Goal: Transaction & Acquisition: Purchase product/service

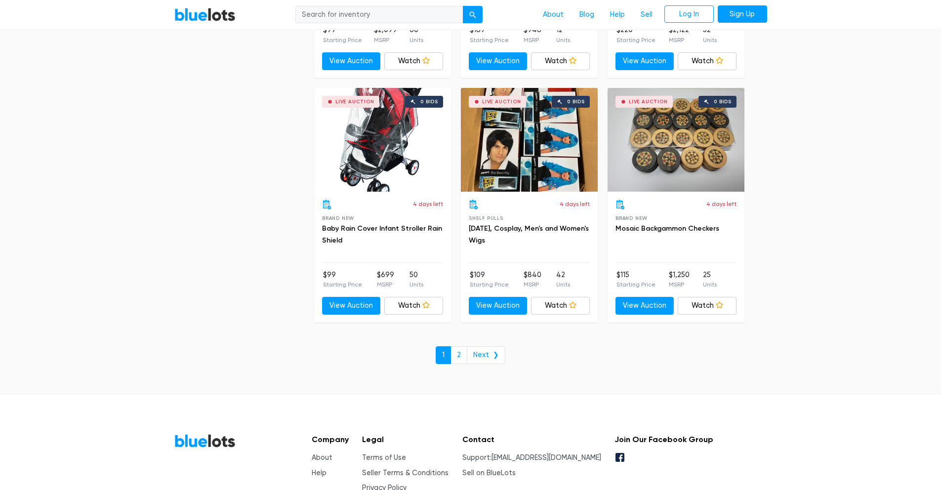
scroll to position [4232, 0]
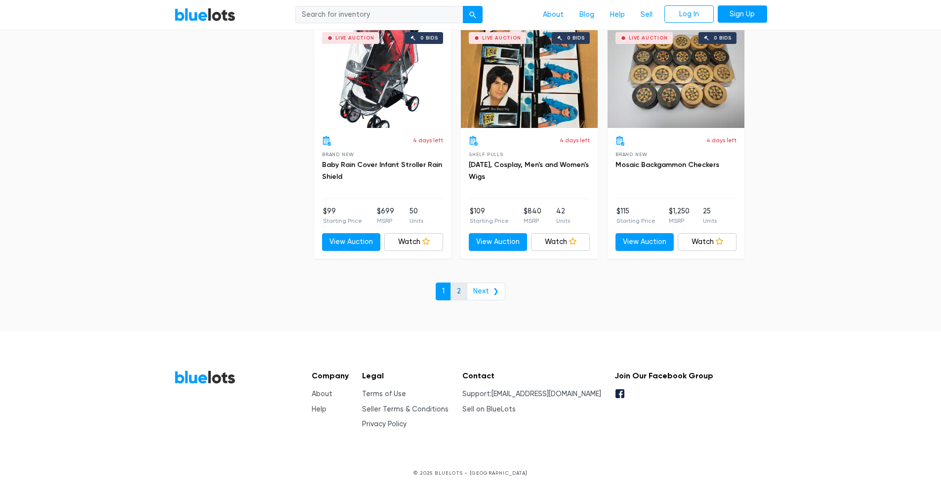
click at [462, 294] on link "2" at bounding box center [458, 292] width 17 height 18
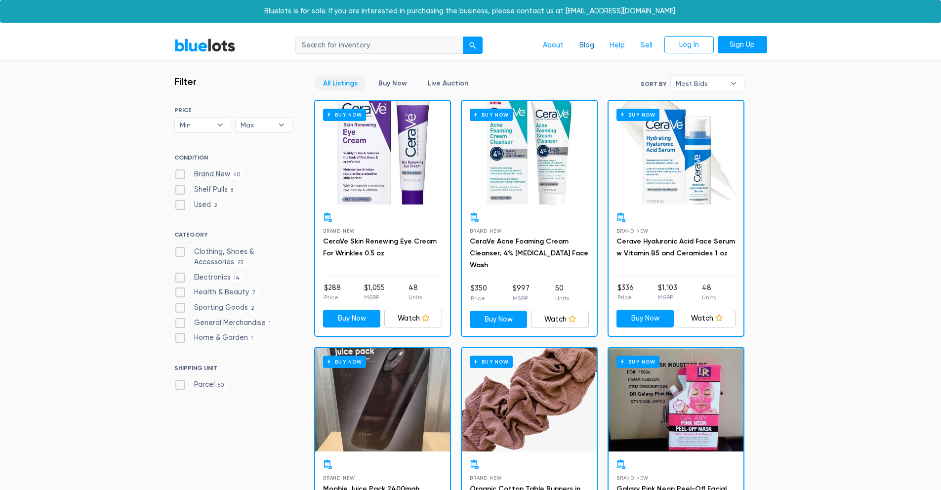
click at [587, 47] on link "Blog" at bounding box center [586, 45] width 31 height 19
click at [693, 44] on link "Log In" at bounding box center [688, 45] width 49 height 18
click at [645, 45] on link "Sell" at bounding box center [647, 45] width 28 height 19
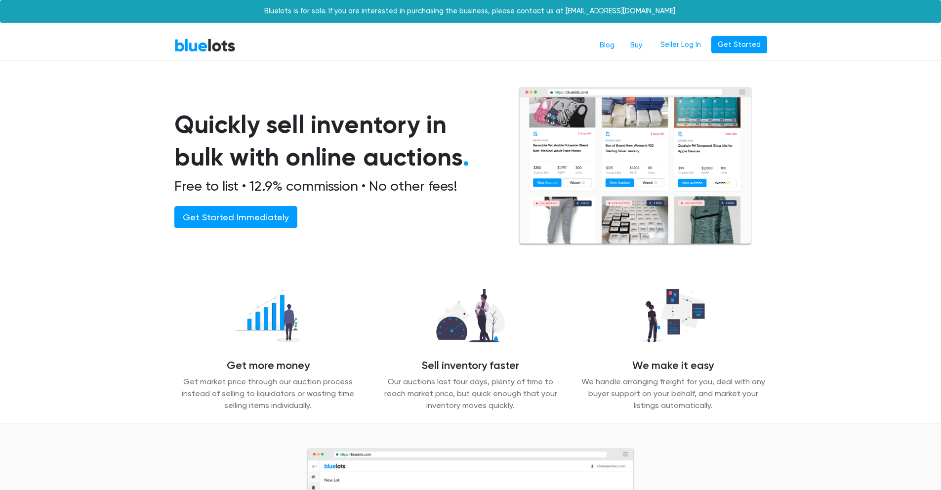
click at [215, 49] on link "BlueLots" at bounding box center [204, 45] width 61 height 14
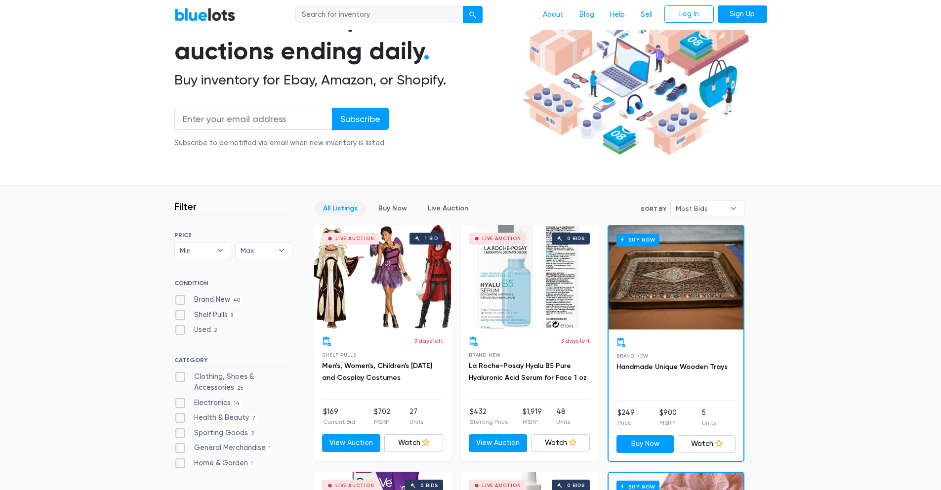
scroll to position [92, 0]
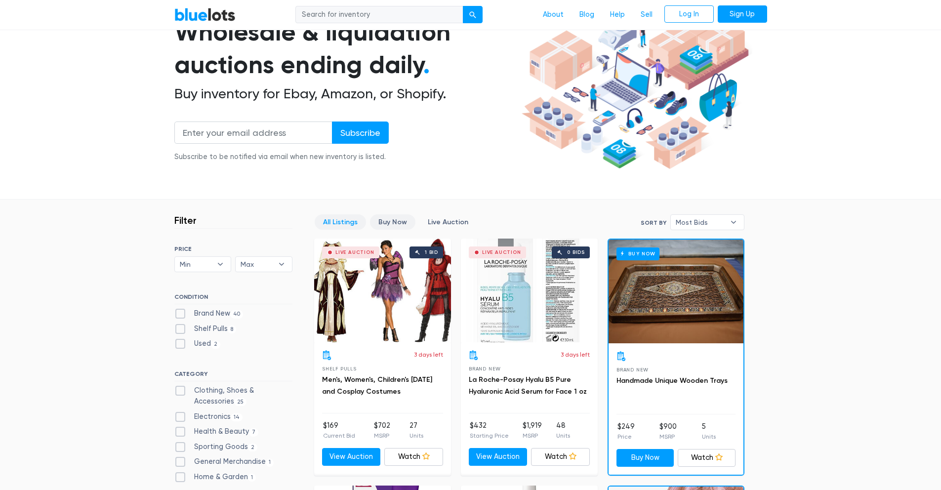
click at [401, 220] on link "Buy Now" at bounding box center [392, 221] width 45 height 15
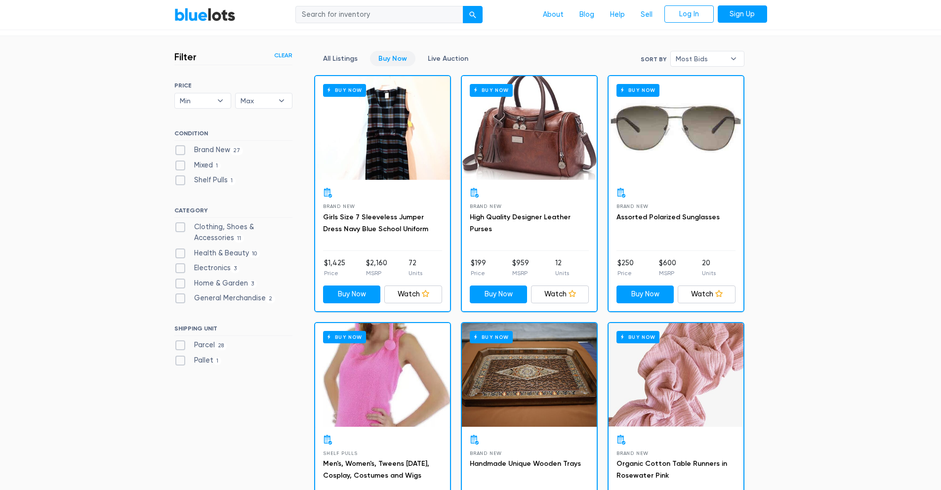
scroll to position [191, 0]
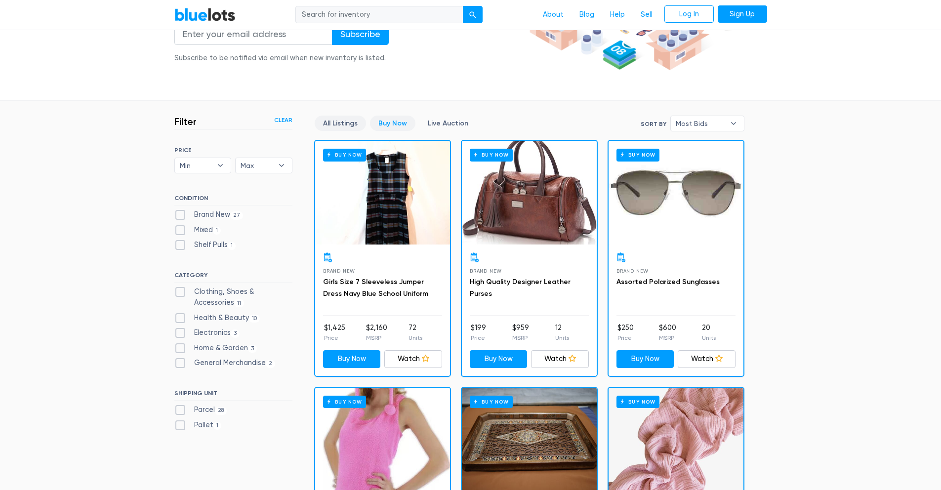
click at [337, 128] on link "All Listings" at bounding box center [340, 123] width 51 height 15
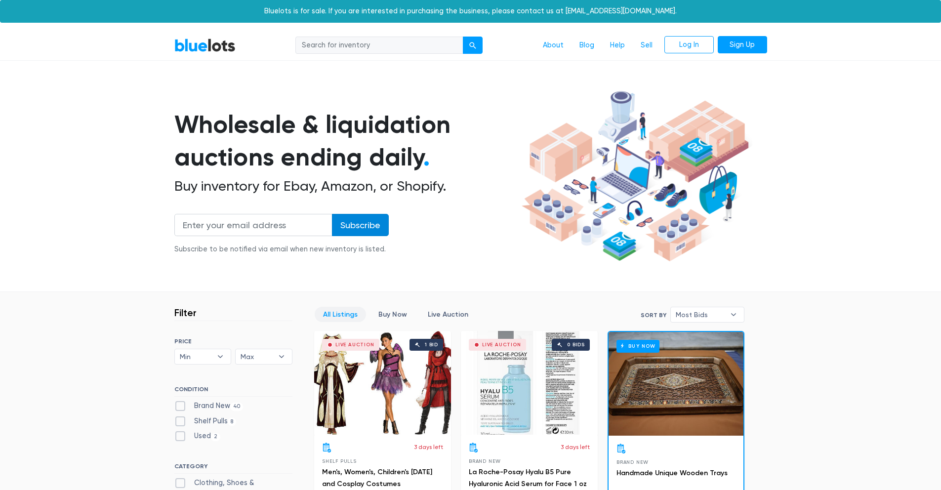
click at [370, 224] on input "Subscribe" at bounding box center [360, 225] width 57 height 22
click at [588, 46] on link "Blog" at bounding box center [586, 45] width 31 height 19
click at [412, 48] on input "search" at bounding box center [379, 46] width 168 height 18
drag, startPoint x: 376, startPoint y: 49, endPoint x: 268, endPoint y: 46, distance: 108.7
click at [268, 46] on div "manifest About Blog Help Sell Log In Sign Up" at bounding box center [506, 45] width 524 height 19
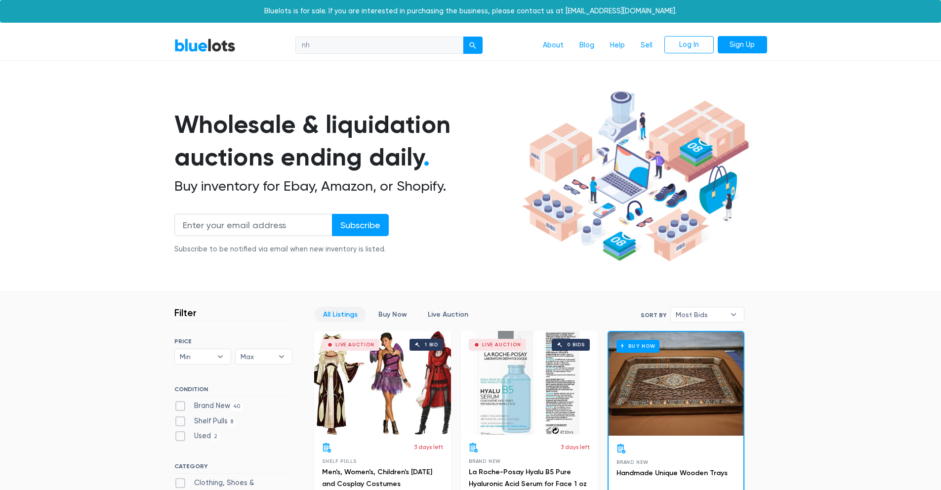
type input "n"
click at [463, 37] on button "submit" at bounding box center [473, 46] width 20 height 18
click at [359, 51] on input "handmade" at bounding box center [379, 46] width 168 height 18
type input "h"
type input "brand new"
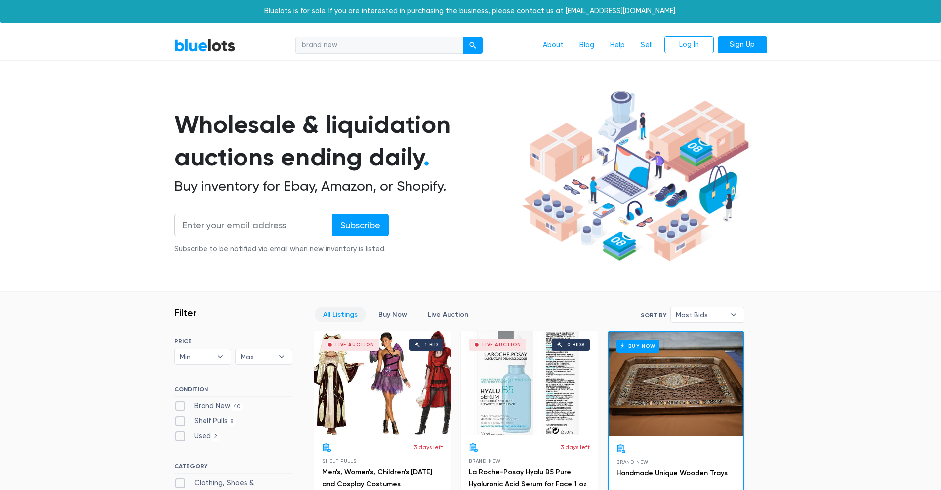
click at [463, 37] on button "submit" at bounding box center [473, 46] width 20 height 18
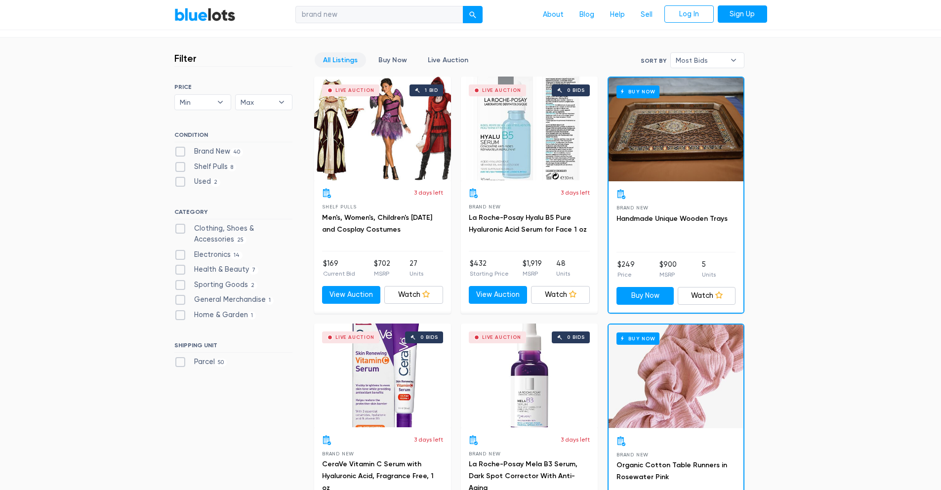
scroll to position [252, 0]
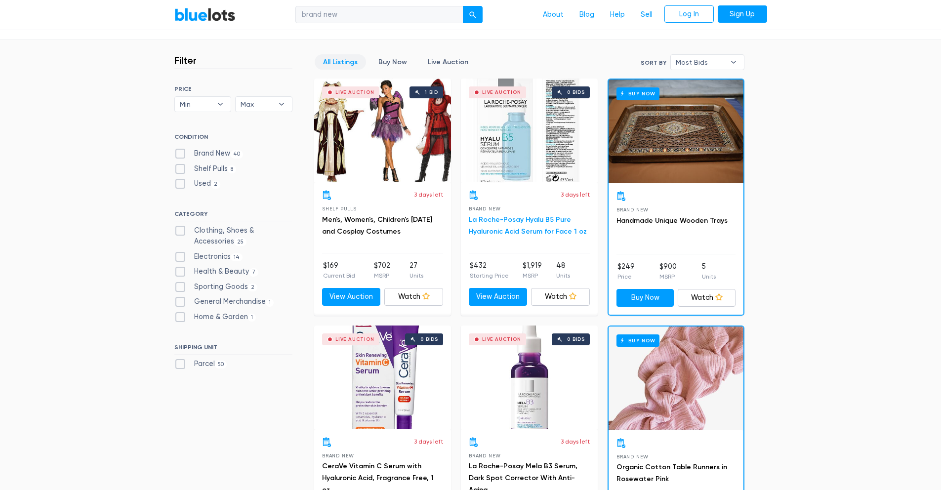
click at [496, 222] on link "La Roche-Posay Hyalu B5 Pure Hyaluronic Acid Serum for Face 1 oz" at bounding box center [528, 225] width 118 height 20
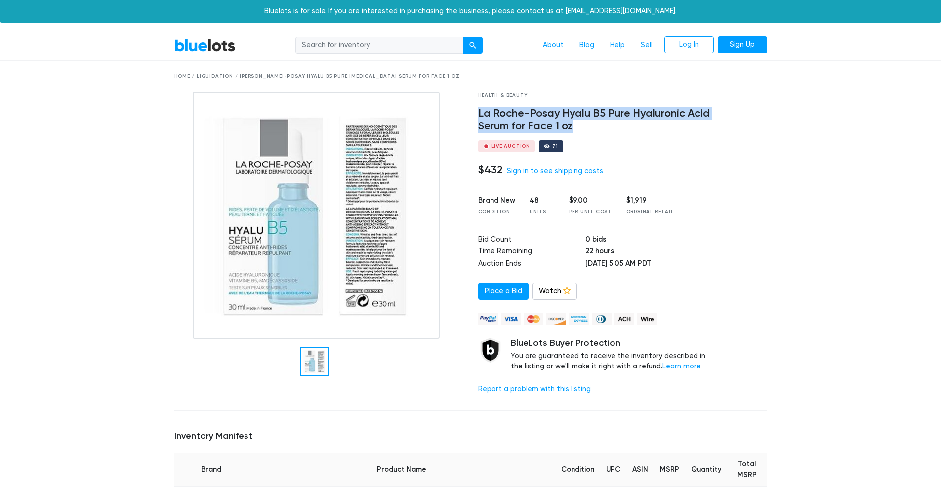
drag, startPoint x: 584, startPoint y: 124, endPoint x: 474, endPoint y: 108, distance: 111.8
click at [473, 109] on div "Health & Beauty La Roche-Posay Hyalu B5 Pure Hyaluronic Acid Serum for Face 1 o…" at bounding box center [597, 247] width 253 height 311
copy h4 "La Roche-Posay Hyalu B5 Pure Hyaluronic Acid Serum for Face 1 oz"
click at [519, 285] on link "Place a Bid" at bounding box center [503, 292] width 50 height 18
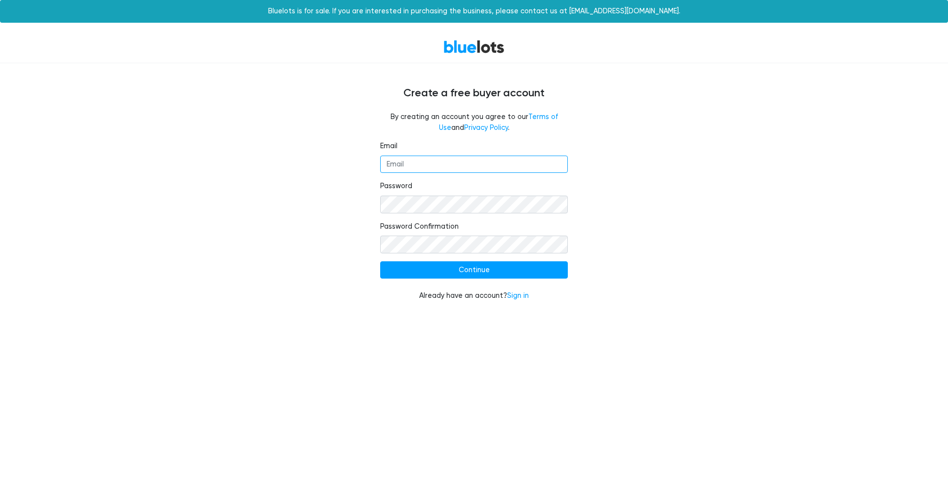
click at [490, 170] on input "Email" at bounding box center [474, 165] width 188 height 18
type input "[EMAIL_ADDRESS][DOMAIN_NAME]"
click at [517, 295] on link "Sign in" at bounding box center [518, 295] width 22 height 8
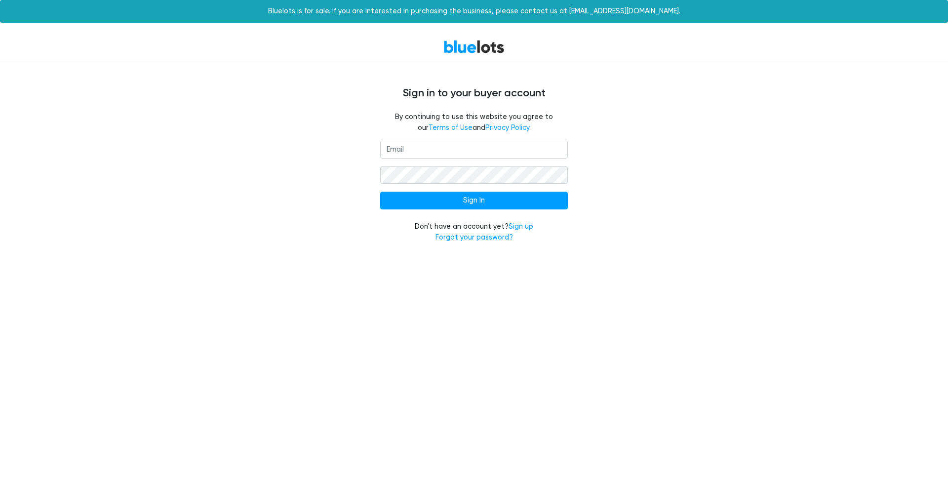
click at [445, 148] on input "email" at bounding box center [474, 150] width 188 height 18
type input "[EMAIL_ADDRESS][DOMAIN_NAME]"
click at [380, 192] on input "Sign In" at bounding box center [474, 201] width 188 height 18
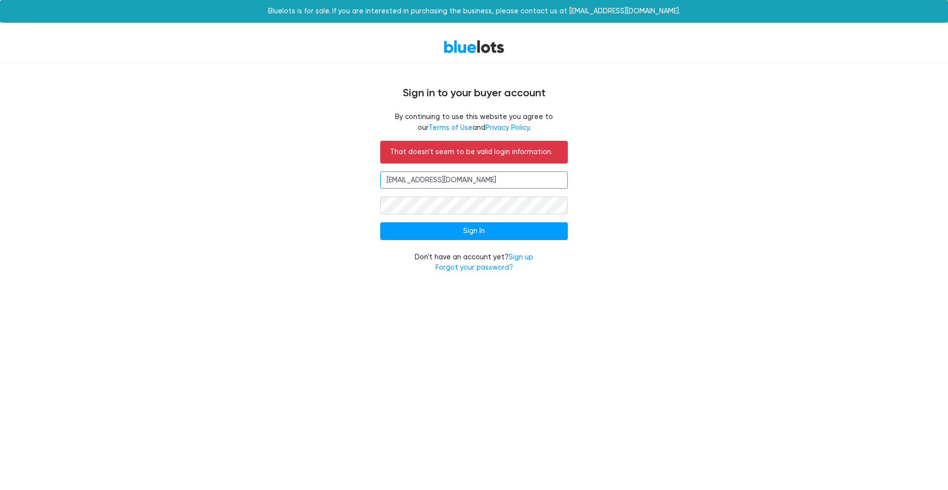
drag, startPoint x: 522, startPoint y: 183, endPoint x: 321, endPoint y: 184, distance: 201.5
click at [321, 184] on div "That doesn't seem to be valid login information. tpulse@liquidationdelivered.co…" at bounding box center [474, 213] width 608 height 144
type input "tyler3321@gmail.com"
click at [469, 216] on form "That doesn't seem to be valid login information. tyler3321@gmail.com Sign In Do…" at bounding box center [474, 207] width 188 height 132
click at [470, 215] on form "That doesn't seem to be valid login information. tyler3321@gmail.com Sign In Do…" at bounding box center [474, 207] width 188 height 132
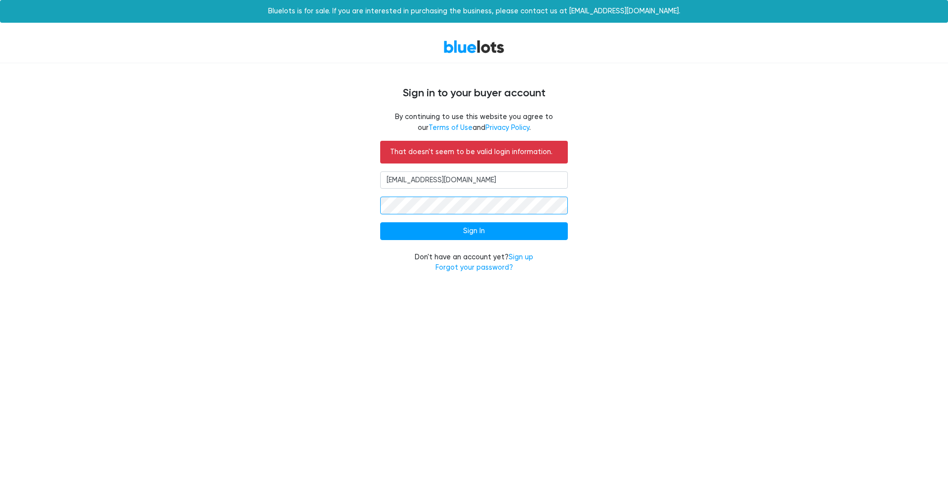
click at [380, 222] on input "Sign In" at bounding box center [474, 231] width 188 height 18
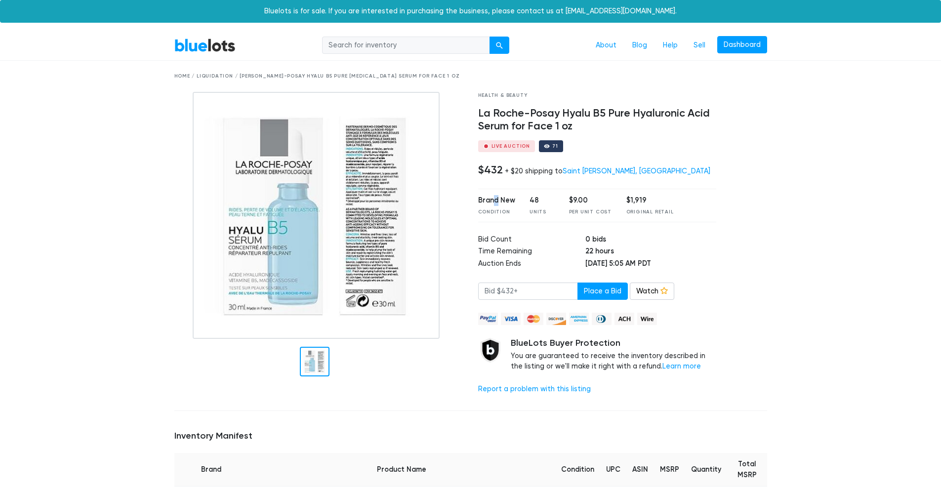
click at [494, 203] on div "Brand New" at bounding box center [496, 200] width 37 height 11
click at [487, 166] on h4 "$432" at bounding box center [490, 169] width 25 height 13
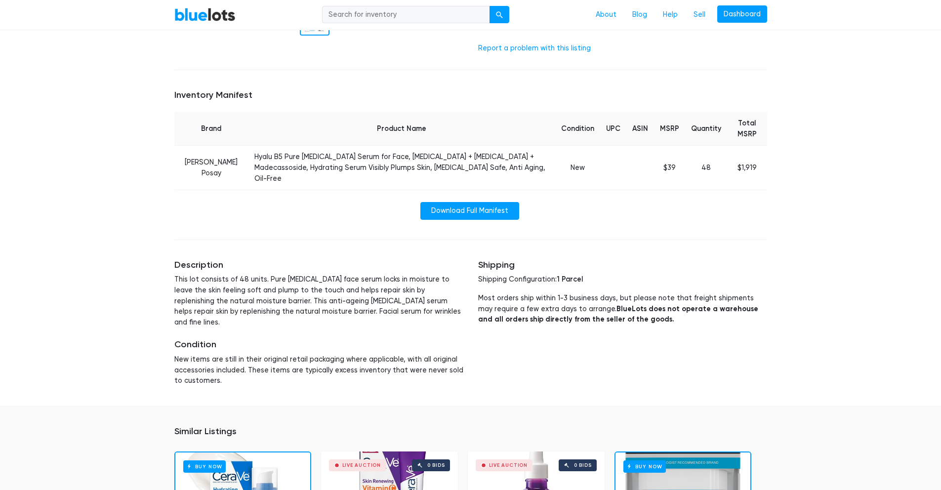
scroll to position [341, 0]
click at [462, 202] on link "Download Full Manifest" at bounding box center [469, 211] width 99 height 18
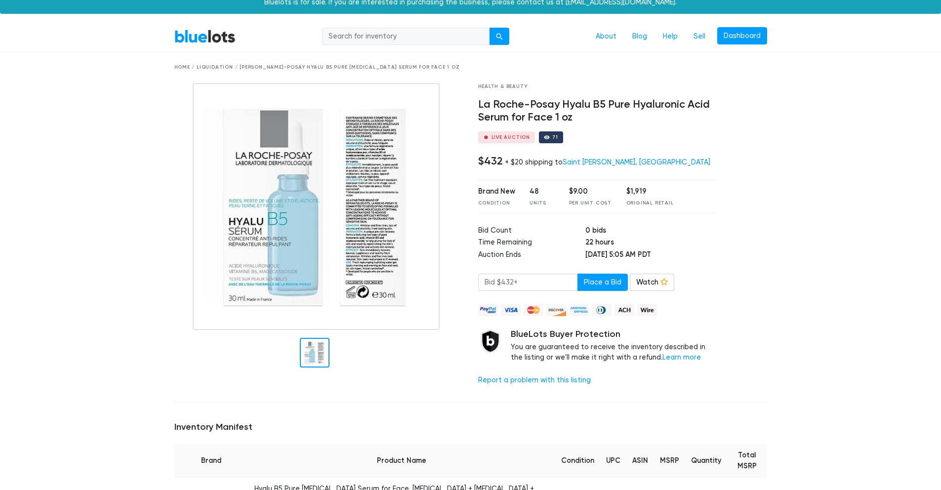
scroll to position [0, 0]
